Goal: Task Accomplishment & Management: Use online tool/utility

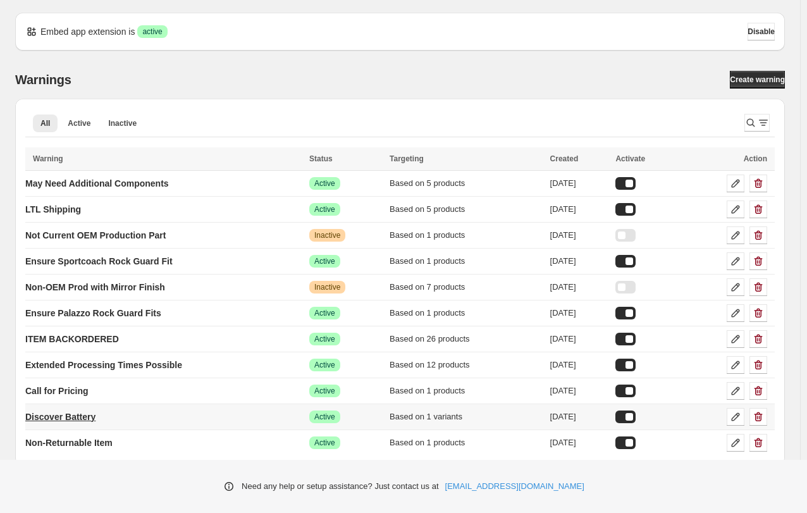
scroll to position [11, 0]
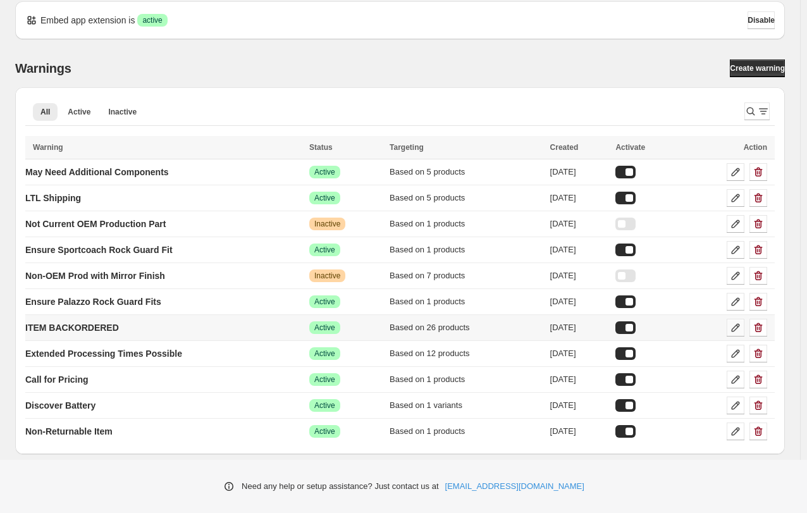
click at [742, 327] on icon at bounding box center [735, 327] width 13 height 13
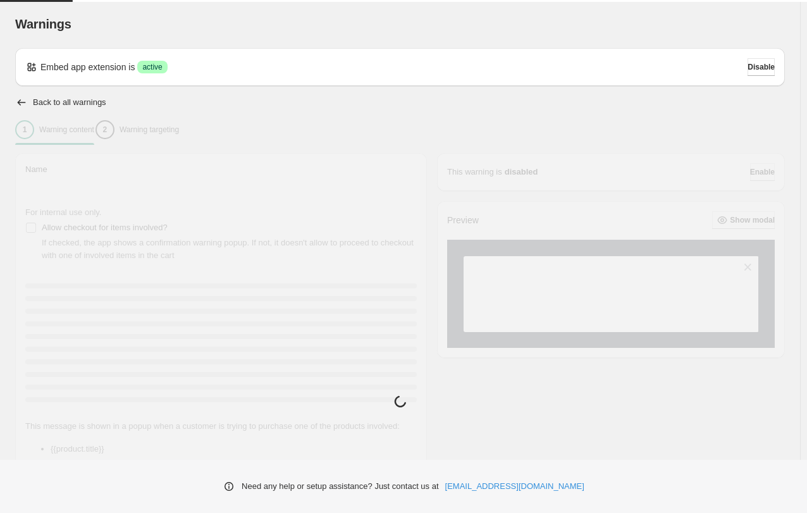
type input "**********"
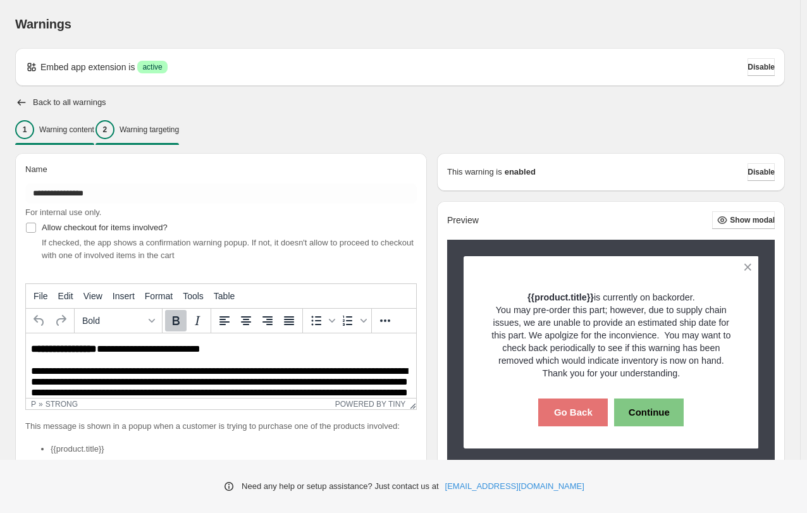
click at [144, 131] on p "Warning targeting" at bounding box center [148, 130] width 59 height 10
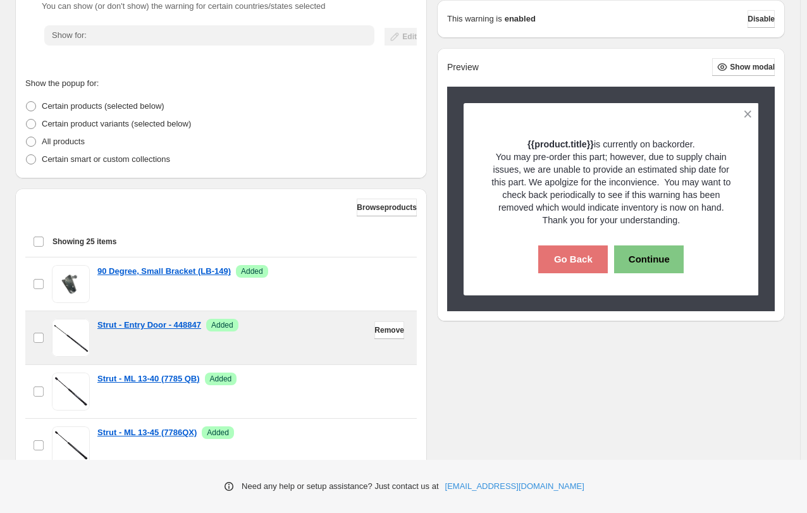
scroll to position [316, 0]
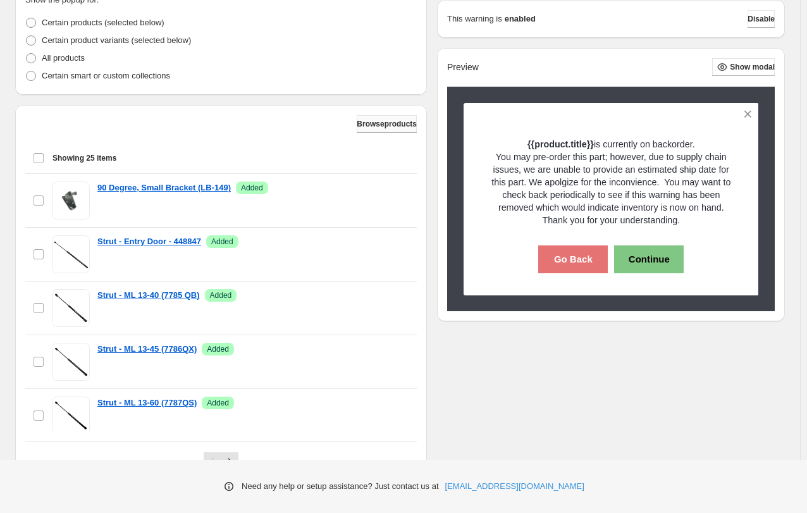
click at [357, 124] on span "Browse products" at bounding box center [387, 124] width 60 height 10
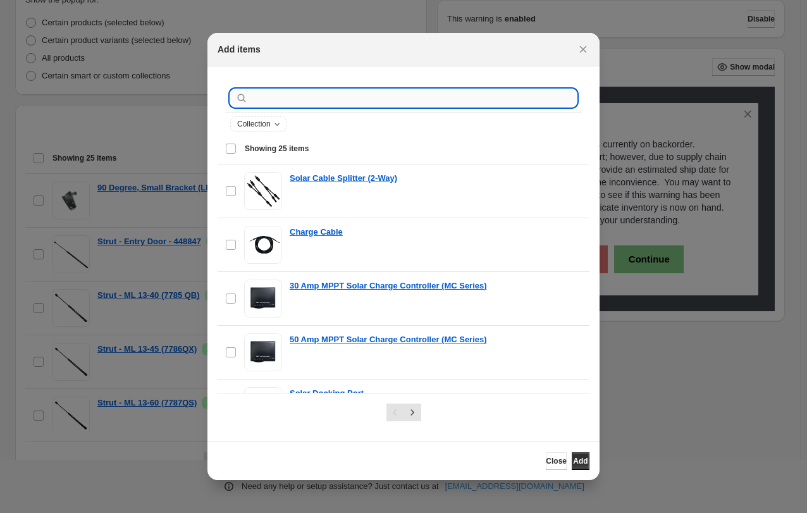
click at [266, 92] on input ":r1j:" at bounding box center [413, 98] width 326 height 18
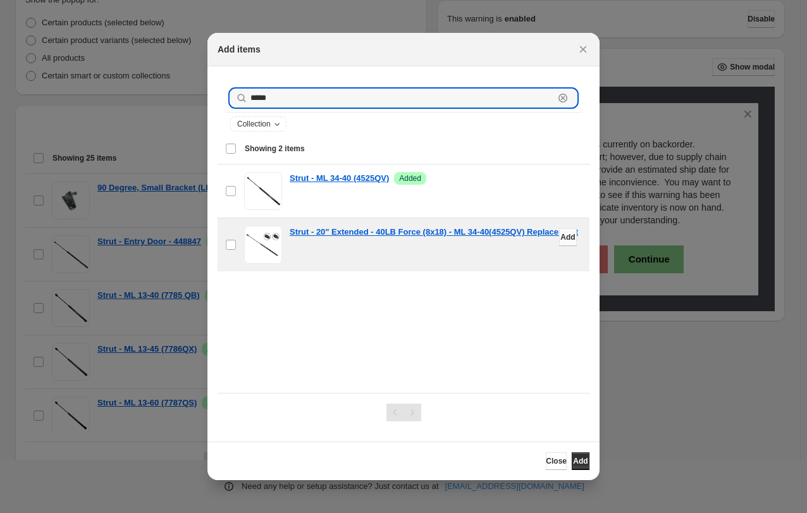
type input "*****"
click at [560, 236] on span "Add" at bounding box center [567, 237] width 15 height 10
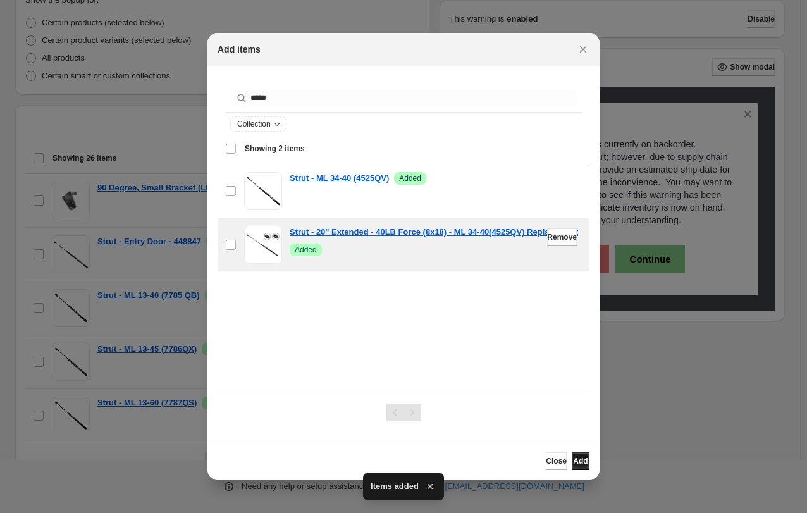
click at [573, 458] on span "Add" at bounding box center [580, 461] width 15 height 10
click at [546, 459] on span "Close" at bounding box center [556, 461] width 21 height 10
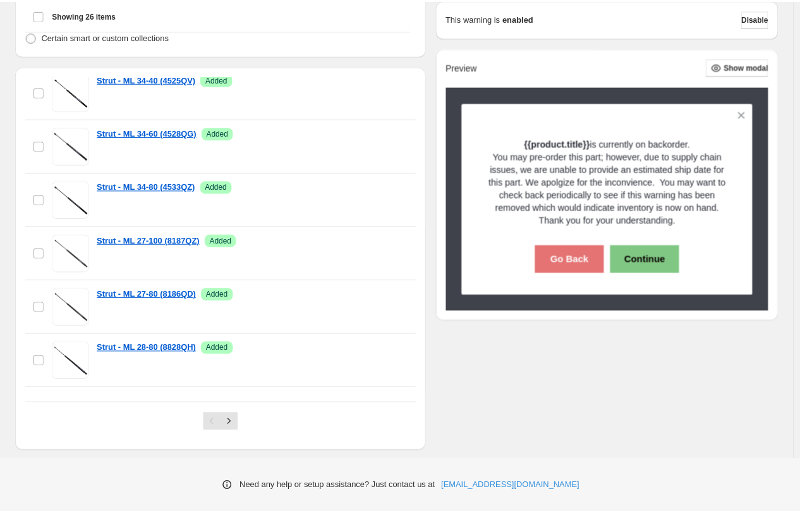
scroll to position [376, 0]
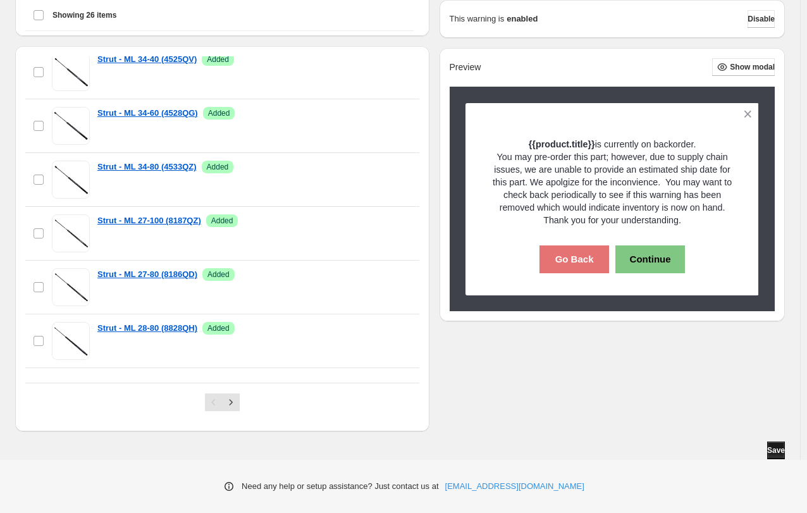
click at [776, 450] on span "Save" at bounding box center [776, 450] width 18 height 10
